Goal: Find specific page/section: Find specific page/section

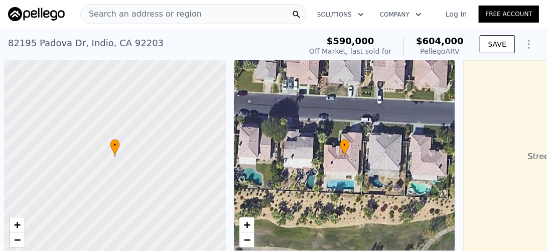
scroll to position [0, 4]
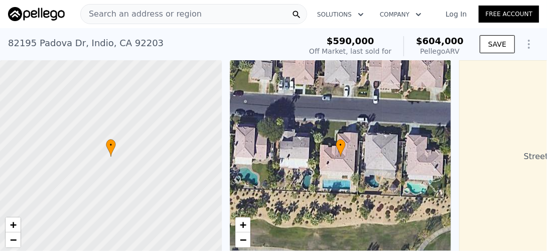
click at [159, 13] on span "Search an address or region" at bounding box center [141, 14] width 121 height 12
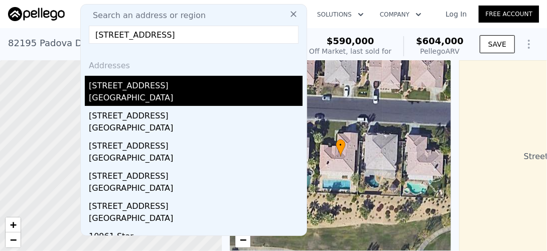
type input "[STREET_ADDRESS]"
click at [112, 90] on div "[STREET_ADDRESS]" at bounding box center [196, 84] width 214 height 16
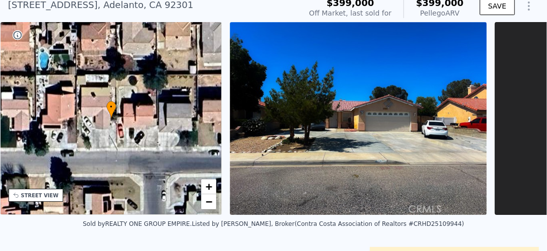
scroll to position [4, 0]
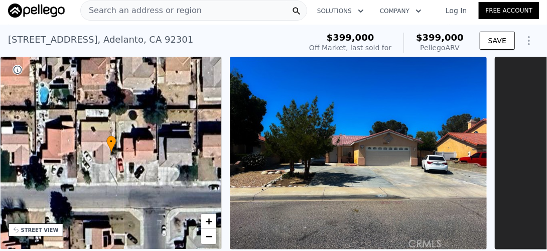
click at [184, 8] on span "Search an address or region" at bounding box center [141, 11] width 121 height 12
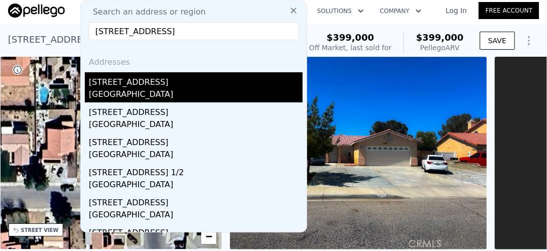
type input "[STREET_ADDRESS]"
click at [113, 86] on div "[STREET_ADDRESS]" at bounding box center [196, 80] width 214 height 16
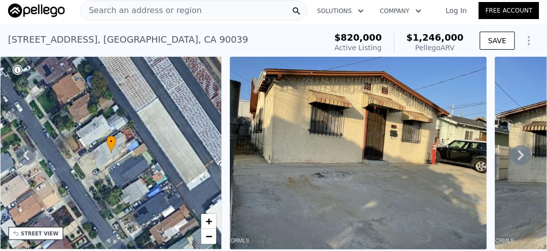
scroll to position [50, 0]
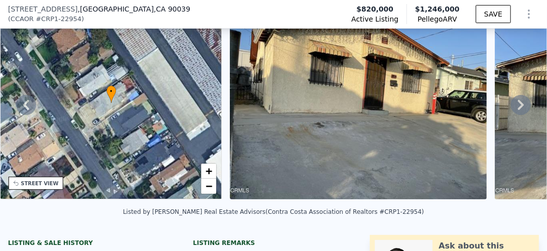
click at [511, 105] on icon at bounding box center [521, 105] width 20 height 20
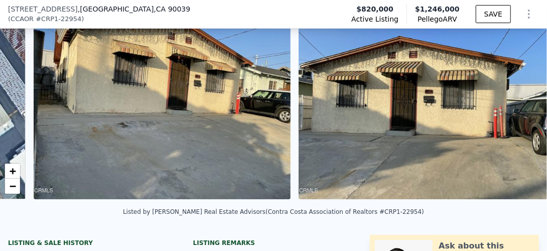
scroll to position [0, 459]
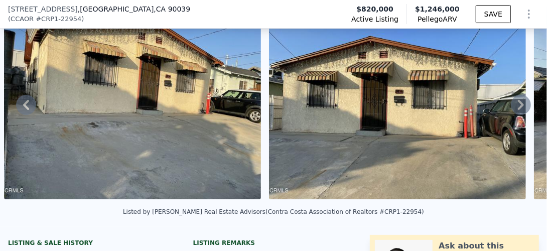
click at [518, 105] on icon at bounding box center [521, 105] width 6 height 10
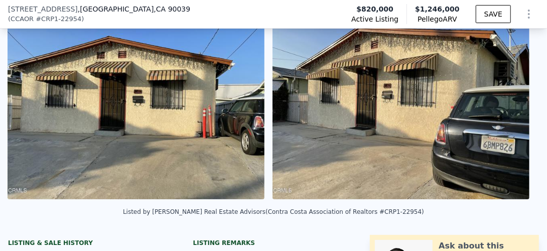
scroll to position [0, 724]
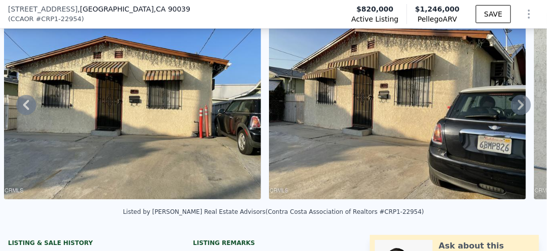
click at [518, 105] on icon at bounding box center [521, 105] width 6 height 10
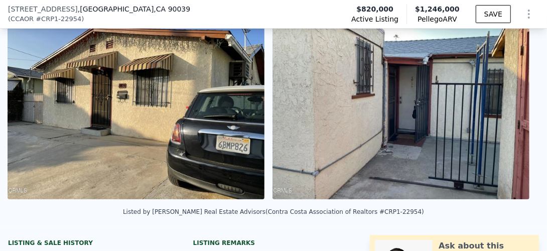
scroll to position [0, 989]
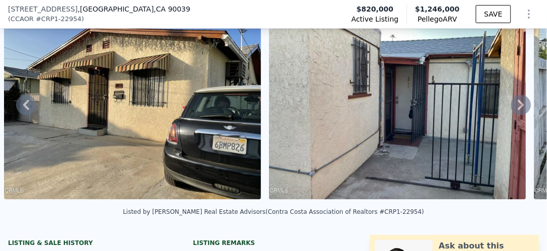
click at [512, 107] on icon at bounding box center [521, 105] width 20 height 20
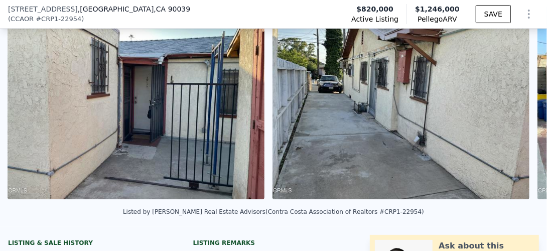
scroll to position [0, 1254]
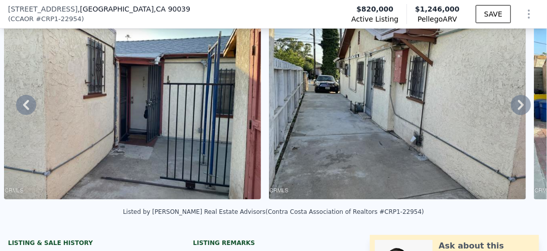
click at [511, 110] on icon at bounding box center [521, 105] width 20 height 20
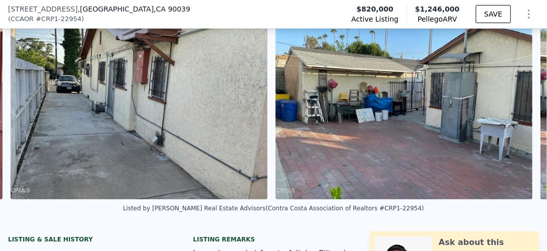
scroll to position [0, 1519]
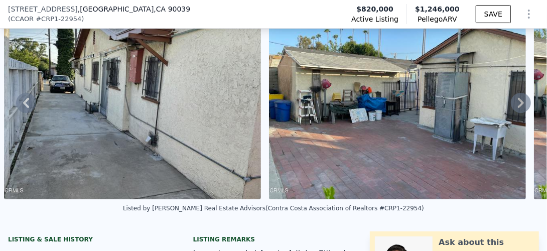
click at [518, 108] on icon at bounding box center [521, 103] width 6 height 10
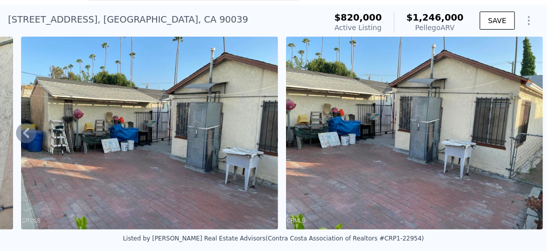
scroll to position [19, 0]
